Goal: Information Seeking & Learning: Learn about a topic

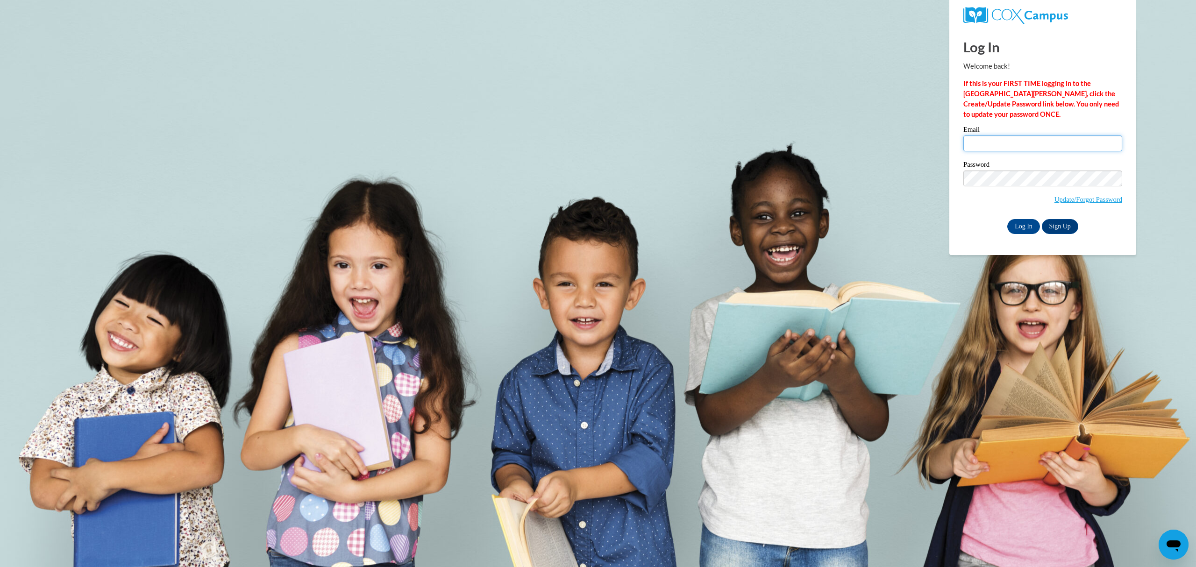
click at [1004, 141] on input "Email" at bounding box center [1043, 144] width 159 height 16
type input "hmorales@lccaa.net"
click at [1007, 219] on input "Log In" at bounding box center [1023, 226] width 33 height 15
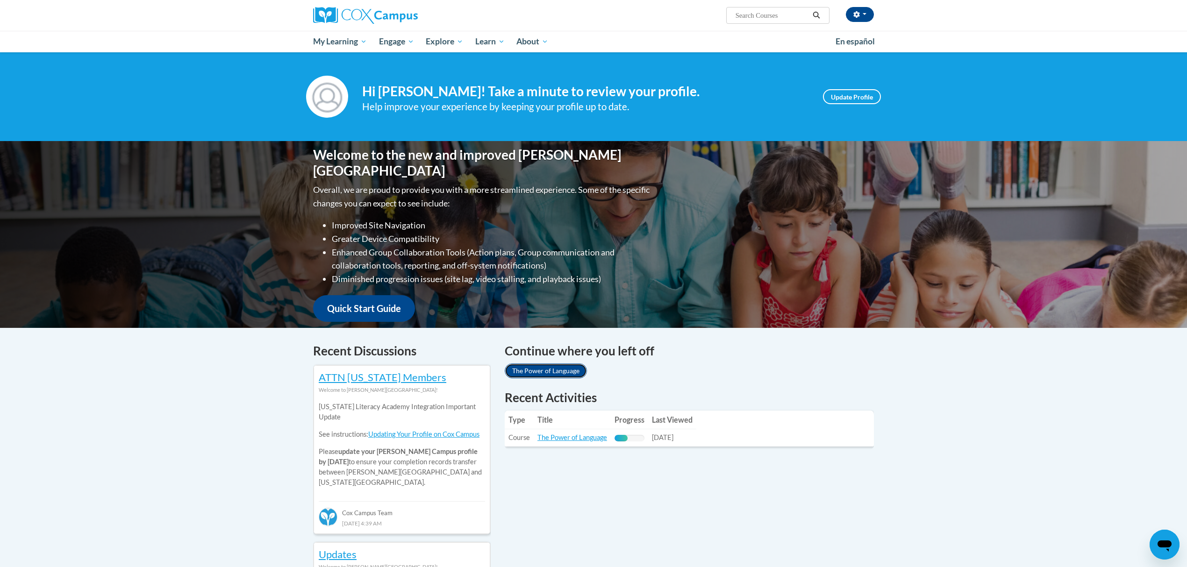
click at [563, 366] on link "The Power of Language" at bounding box center [546, 371] width 82 height 15
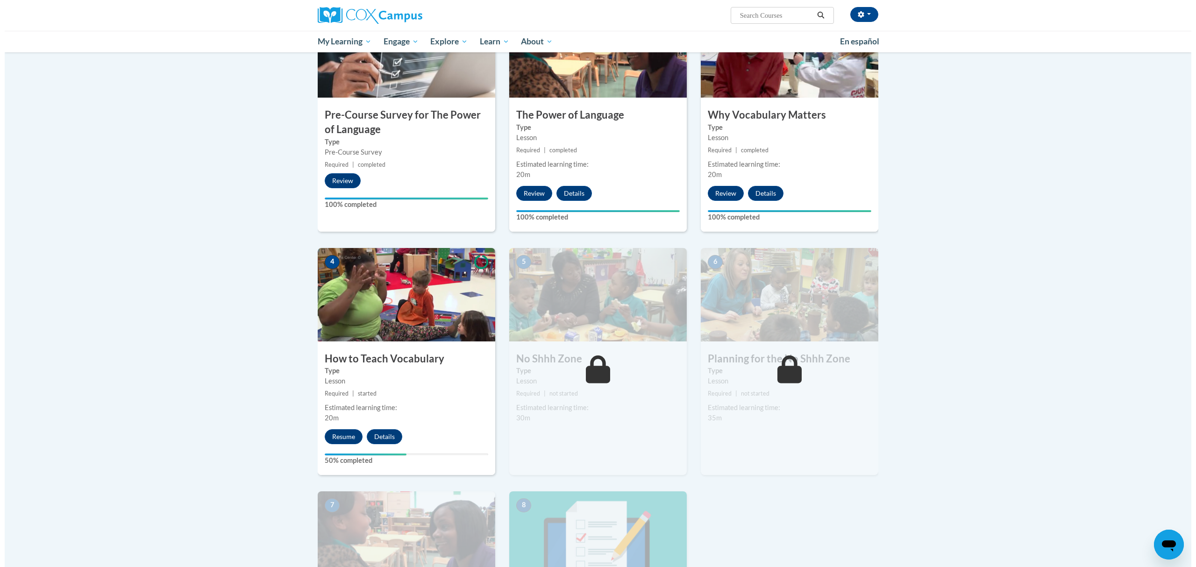
scroll to position [249, 0]
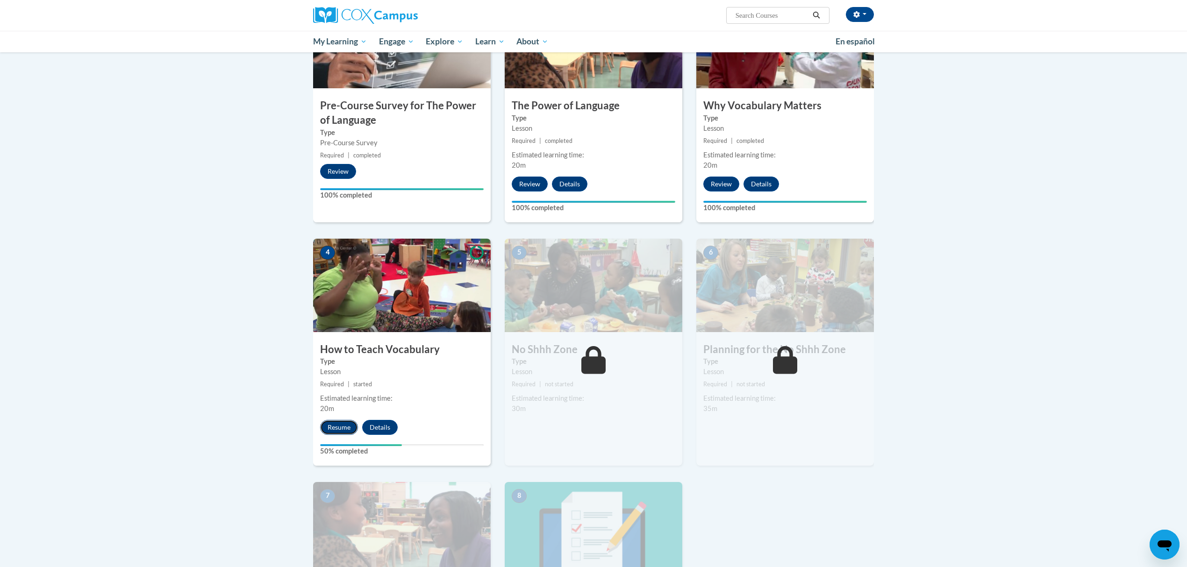
click at [339, 428] on button "Resume" at bounding box center [339, 427] width 38 height 15
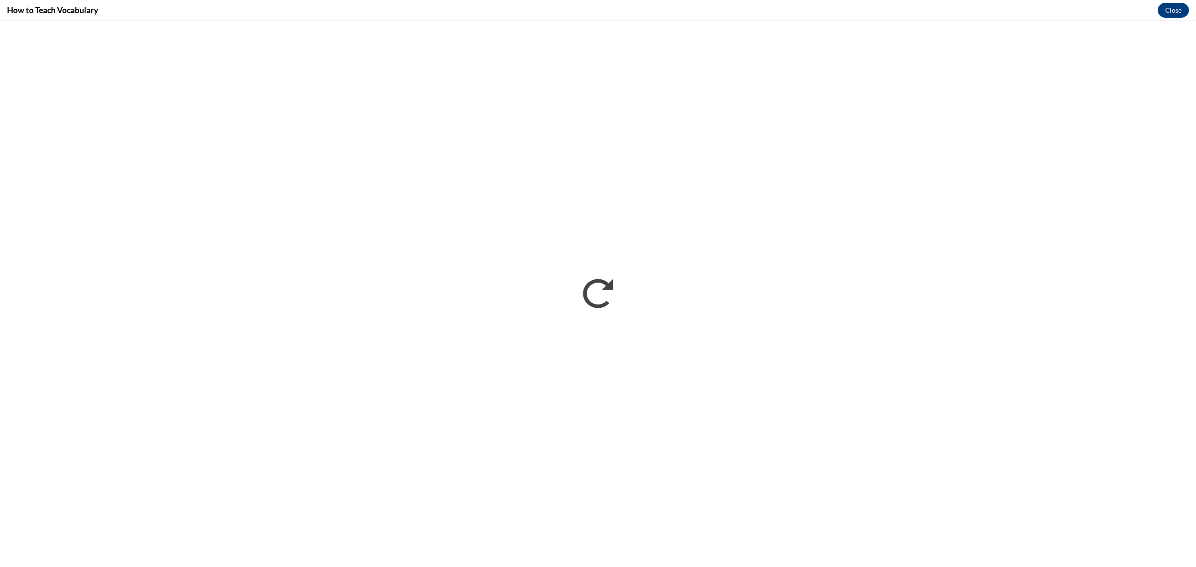
scroll to position [0, 0]
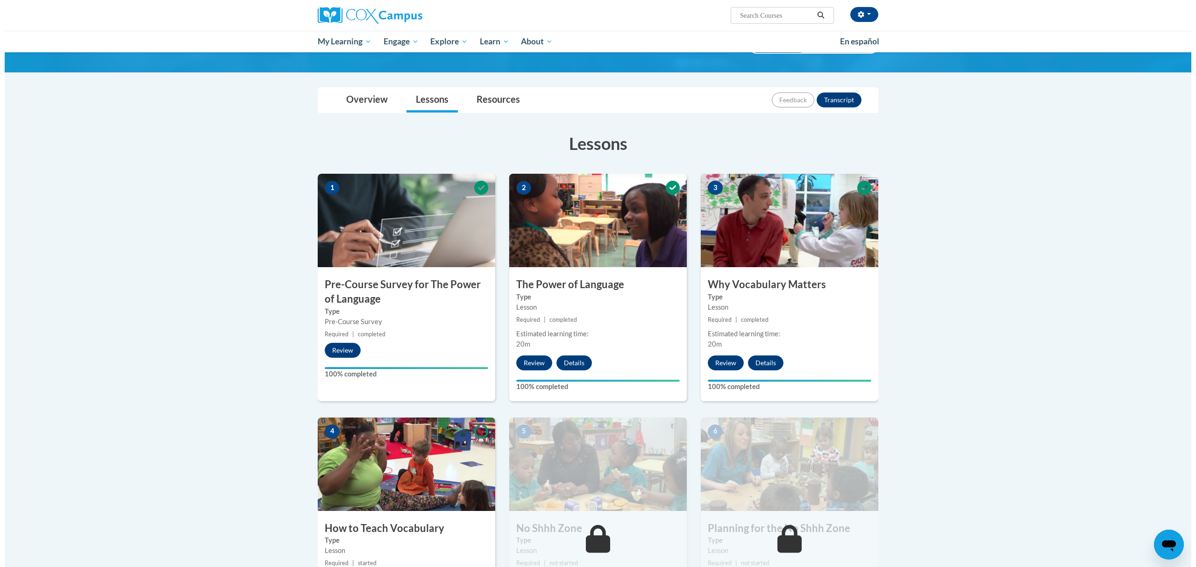
scroll to position [187, 0]
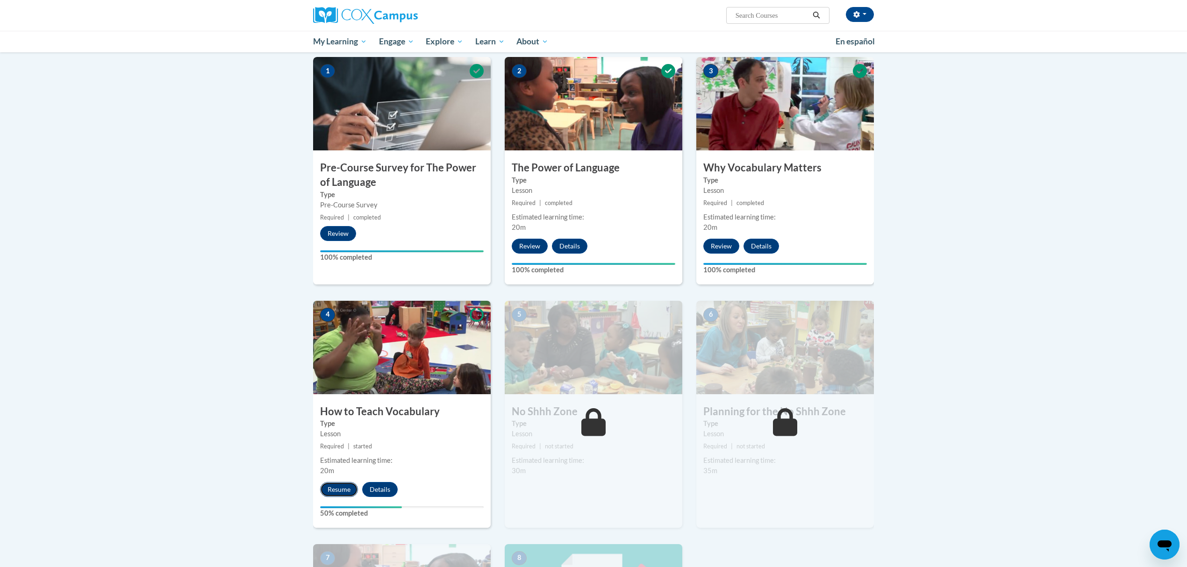
click at [334, 491] on button "Resume" at bounding box center [339, 489] width 38 height 15
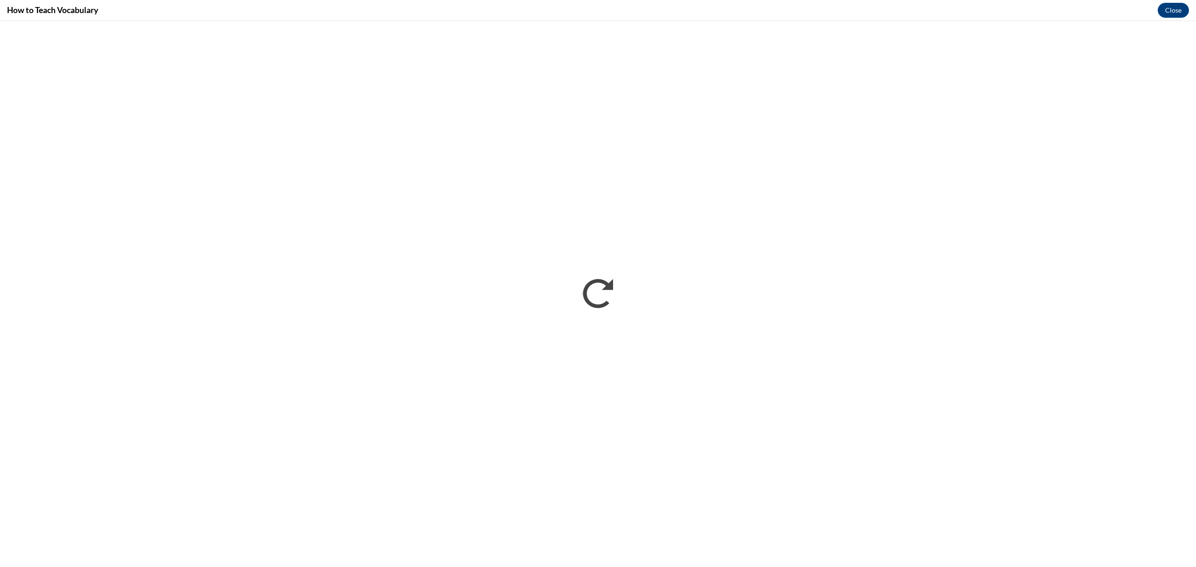
scroll to position [0, 0]
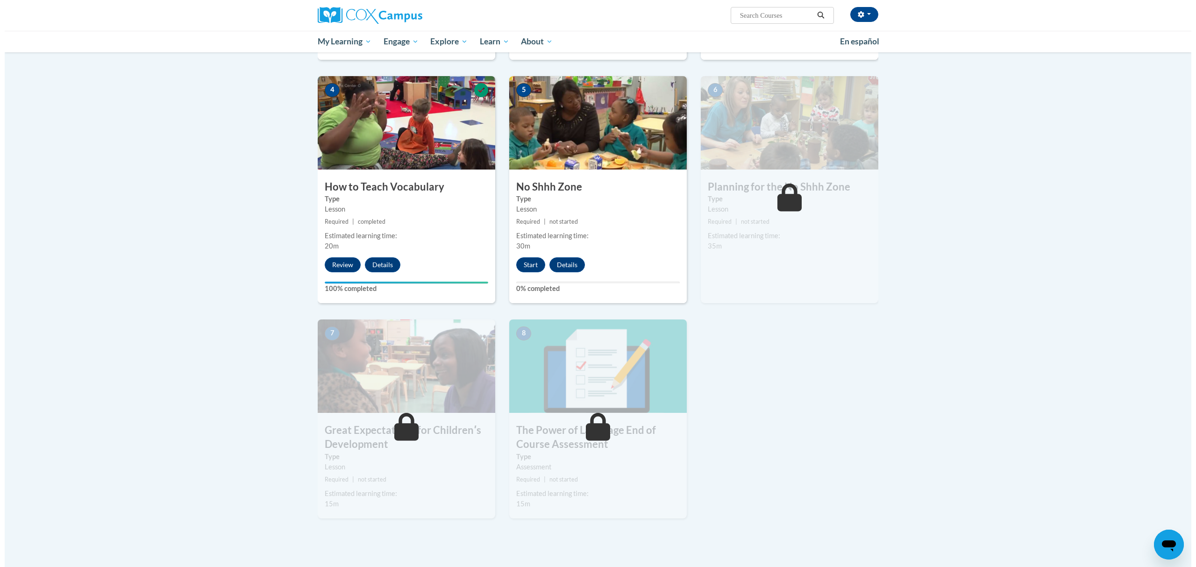
scroll to position [436, 0]
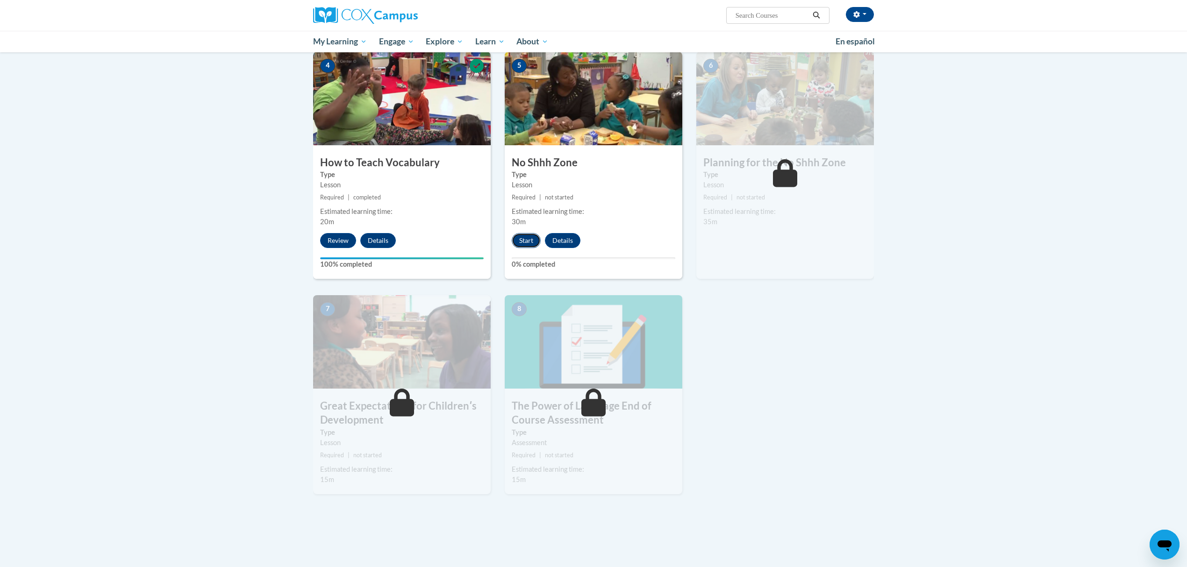
click at [531, 242] on button "Start" at bounding box center [526, 240] width 29 height 15
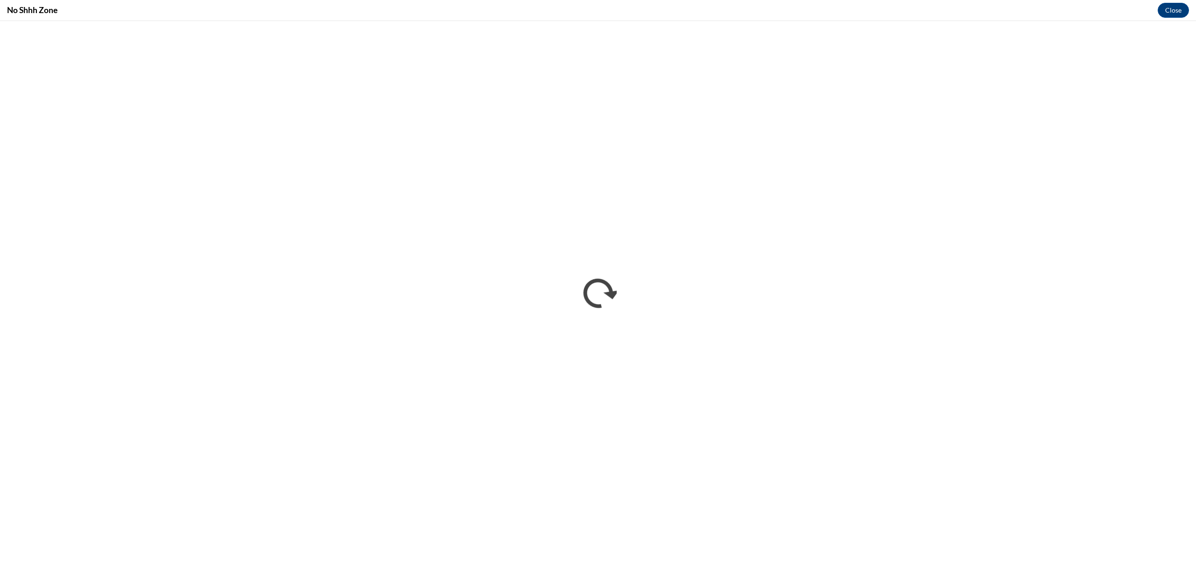
scroll to position [0, 0]
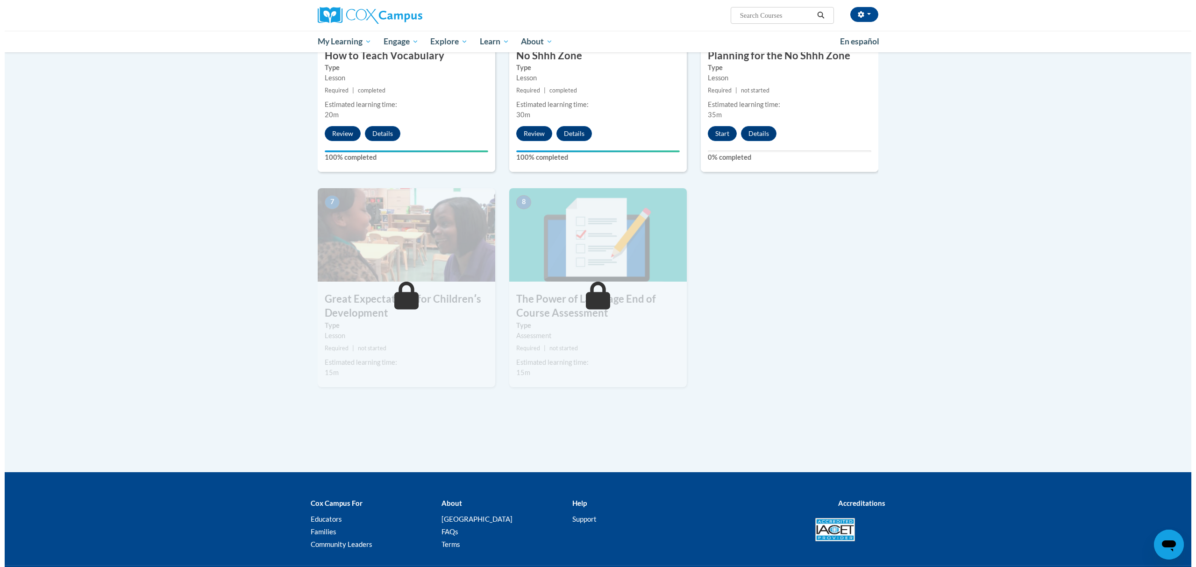
scroll to position [477, 0]
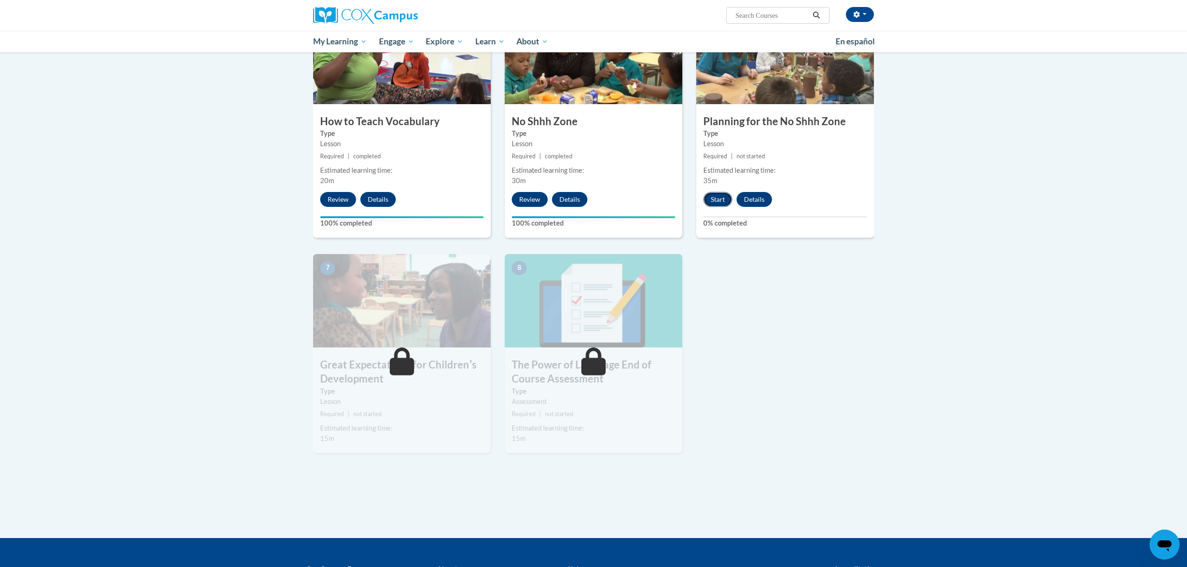
click at [716, 200] on button "Start" at bounding box center [717, 199] width 29 height 15
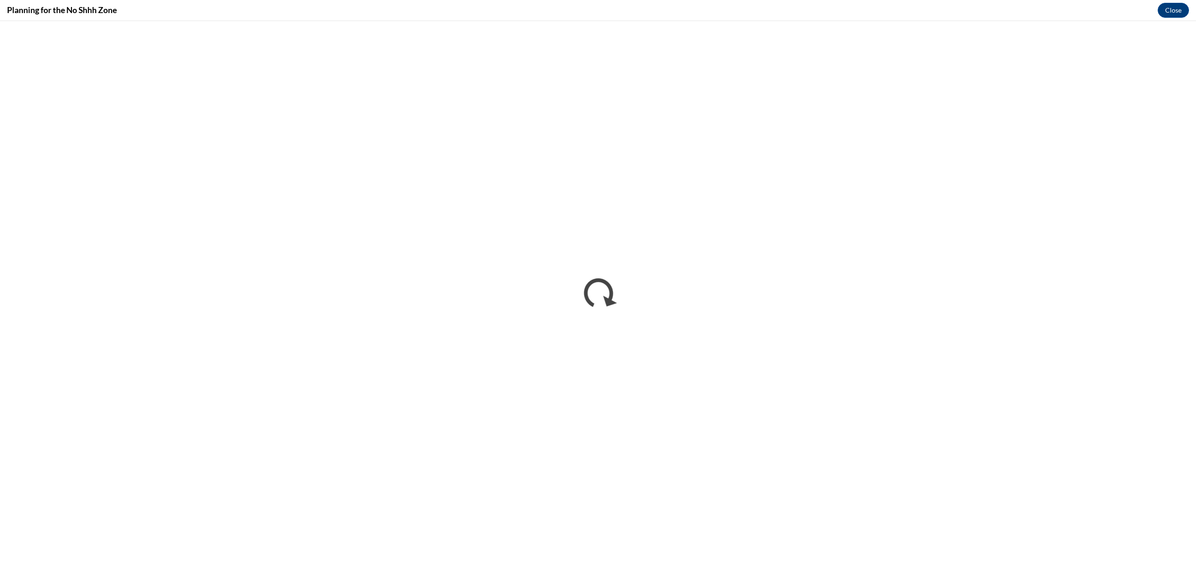
scroll to position [0, 0]
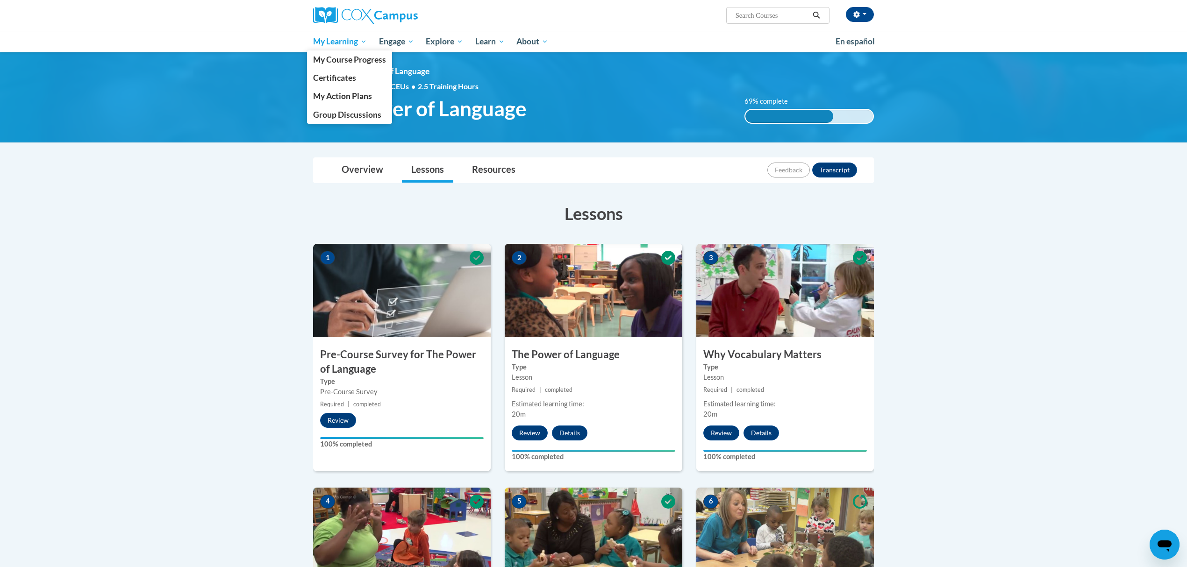
click at [348, 36] on span "My Learning" at bounding box center [340, 41] width 54 height 11
click at [337, 57] on span "My Course Progress" at bounding box center [349, 60] width 73 height 10
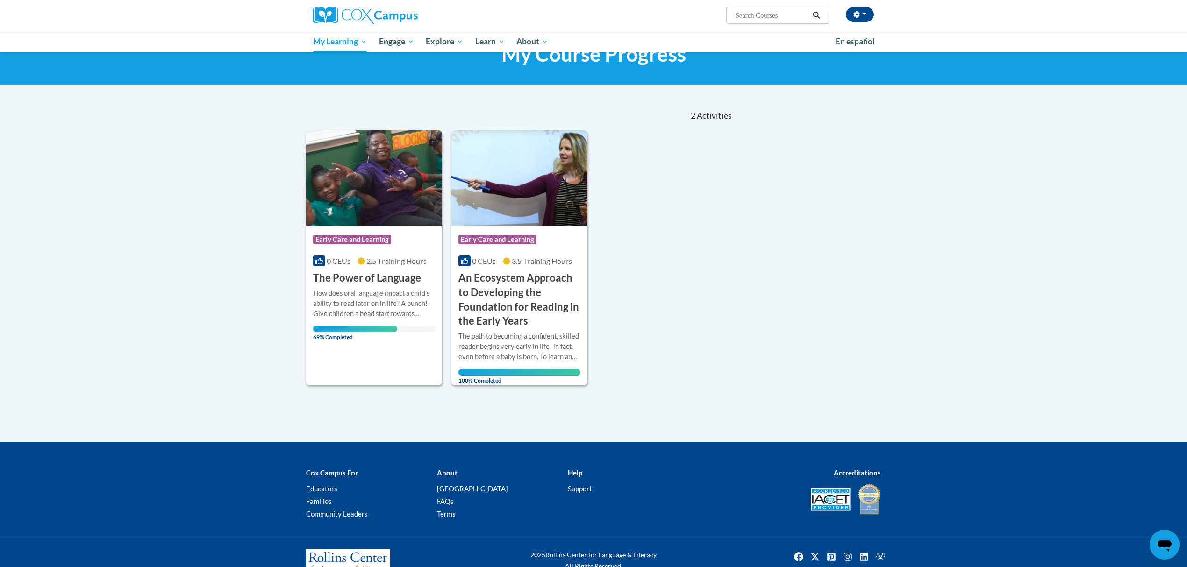
scroll to position [62, 0]
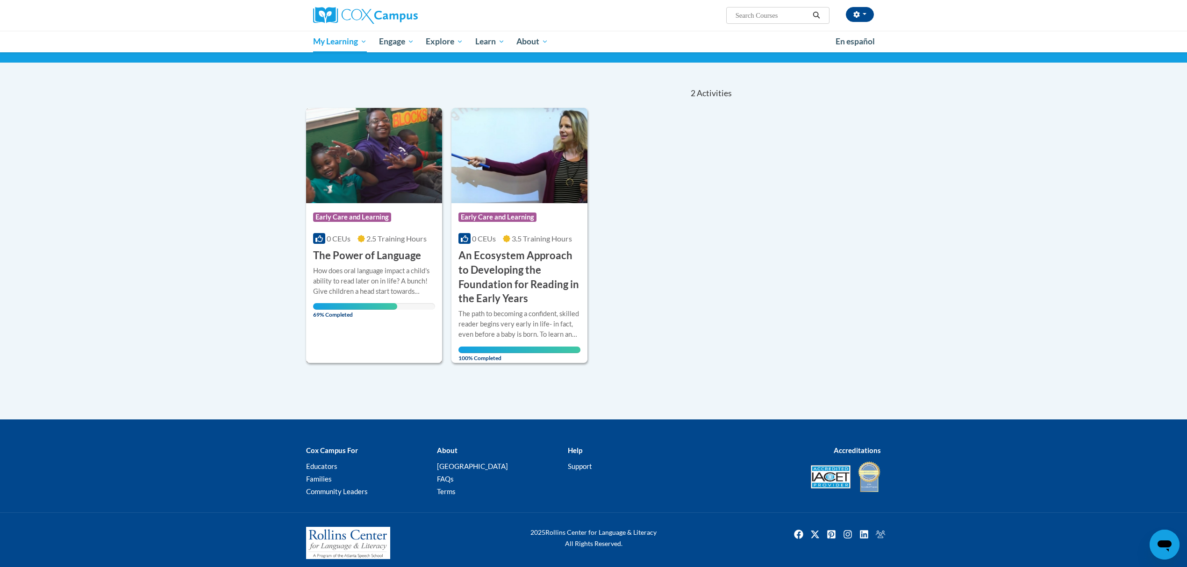
click at [350, 215] on span "Early Care and Learning" at bounding box center [352, 217] width 78 height 9
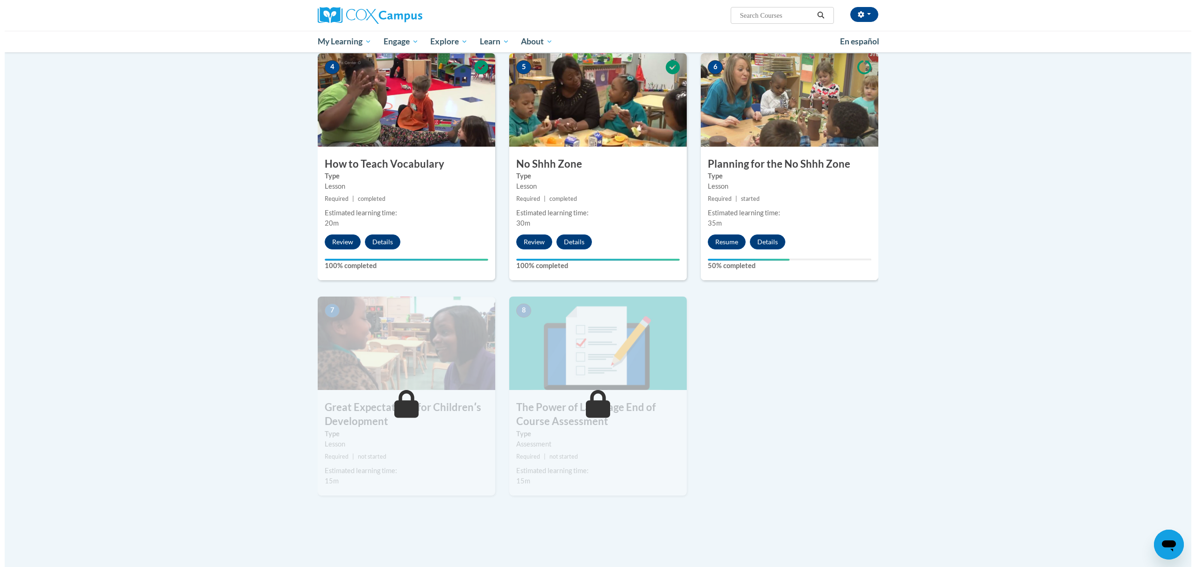
scroll to position [436, 0]
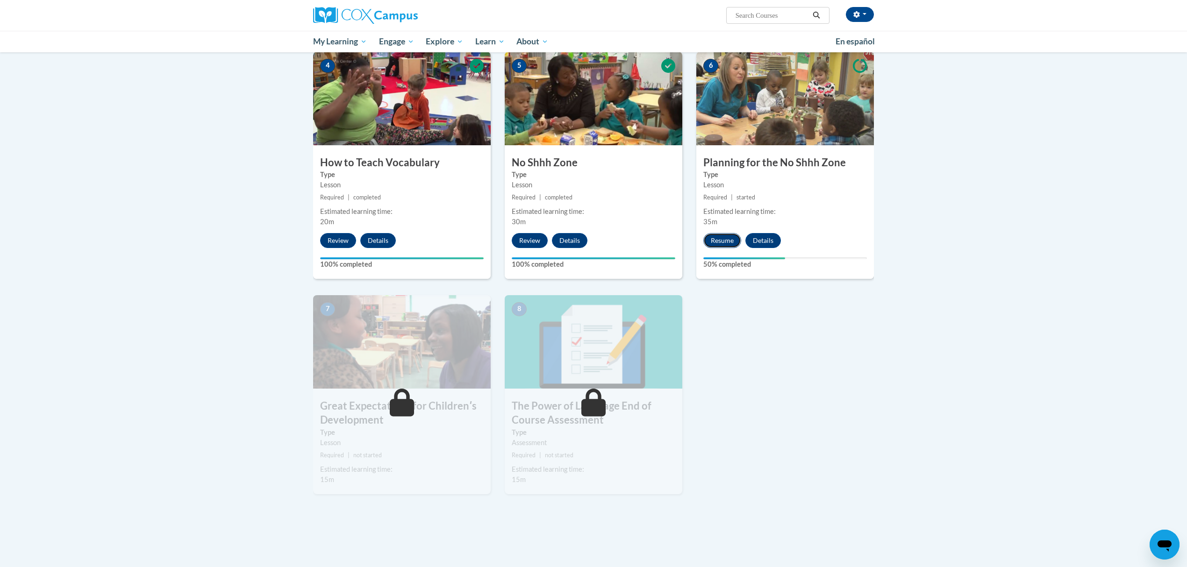
click at [728, 243] on button "Resume" at bounding box center [722, 240] width 38 height 15
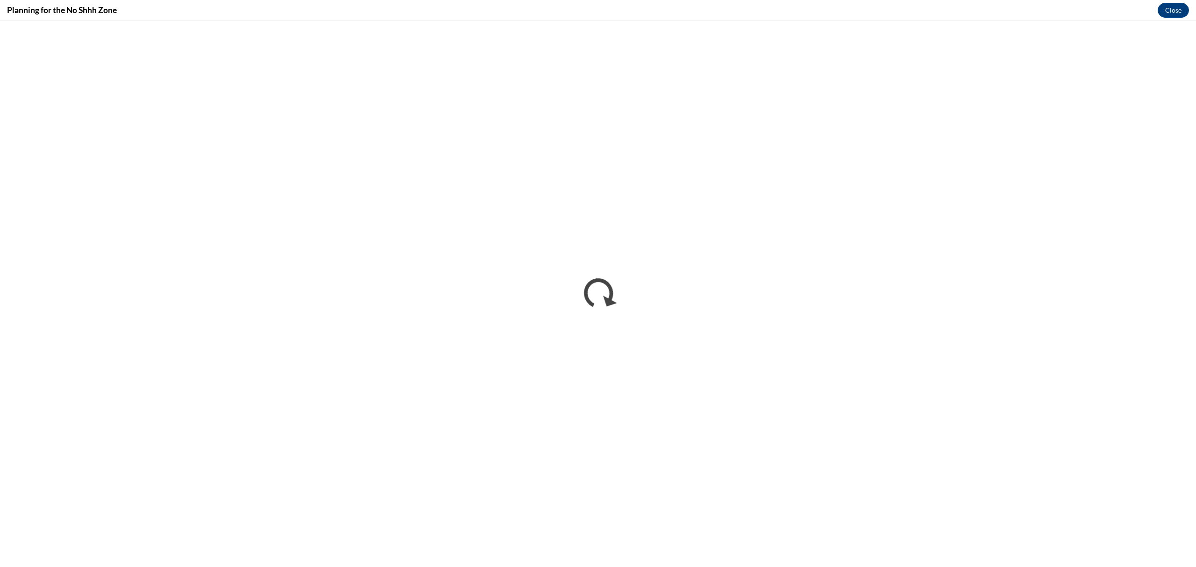
scroll to position [0, 0]
